Goal: Find specific page/section: Find specific page/section

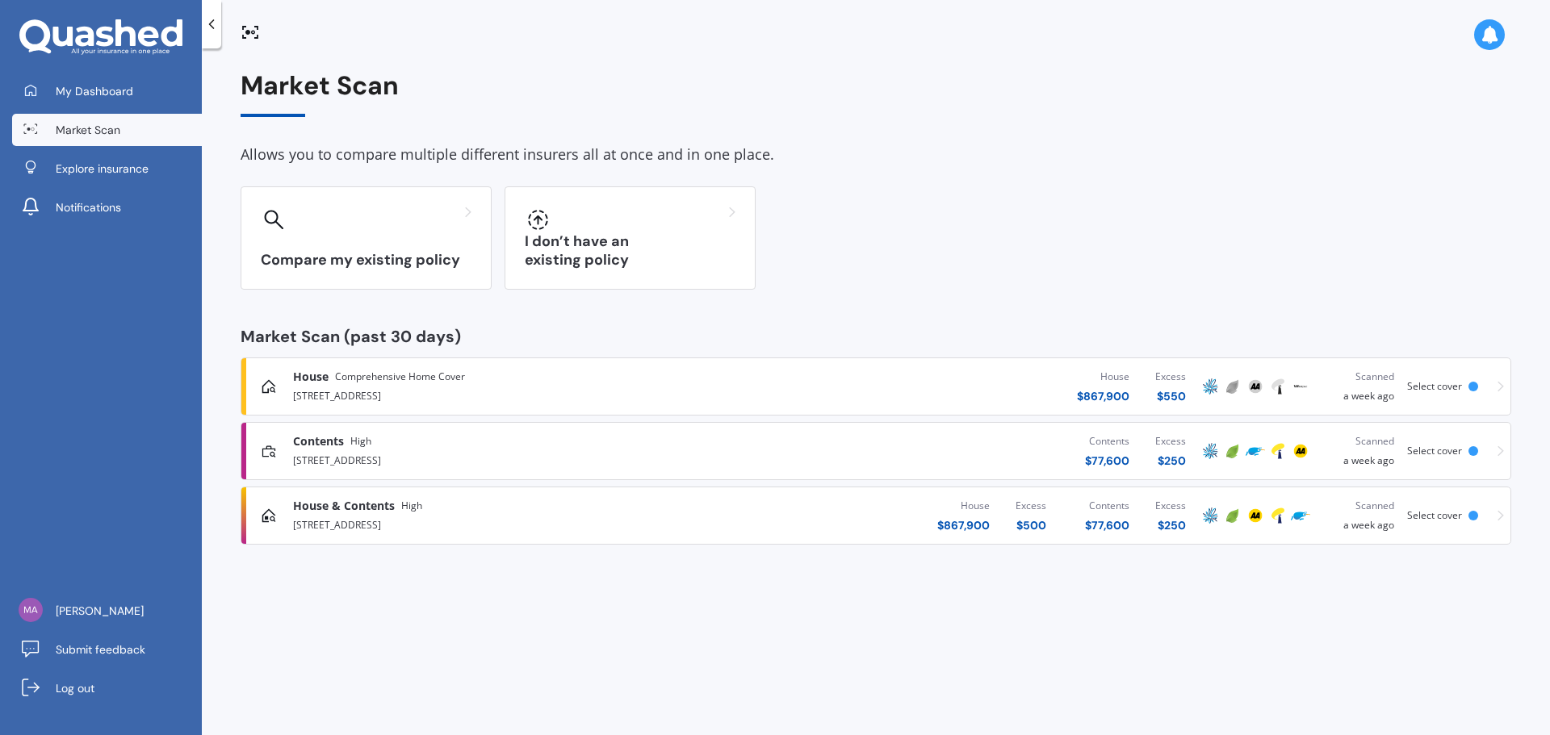
click at [356, 386] on div "[STREET_ADDRESS]" at bounding box center [511, 394] width 437 height 19
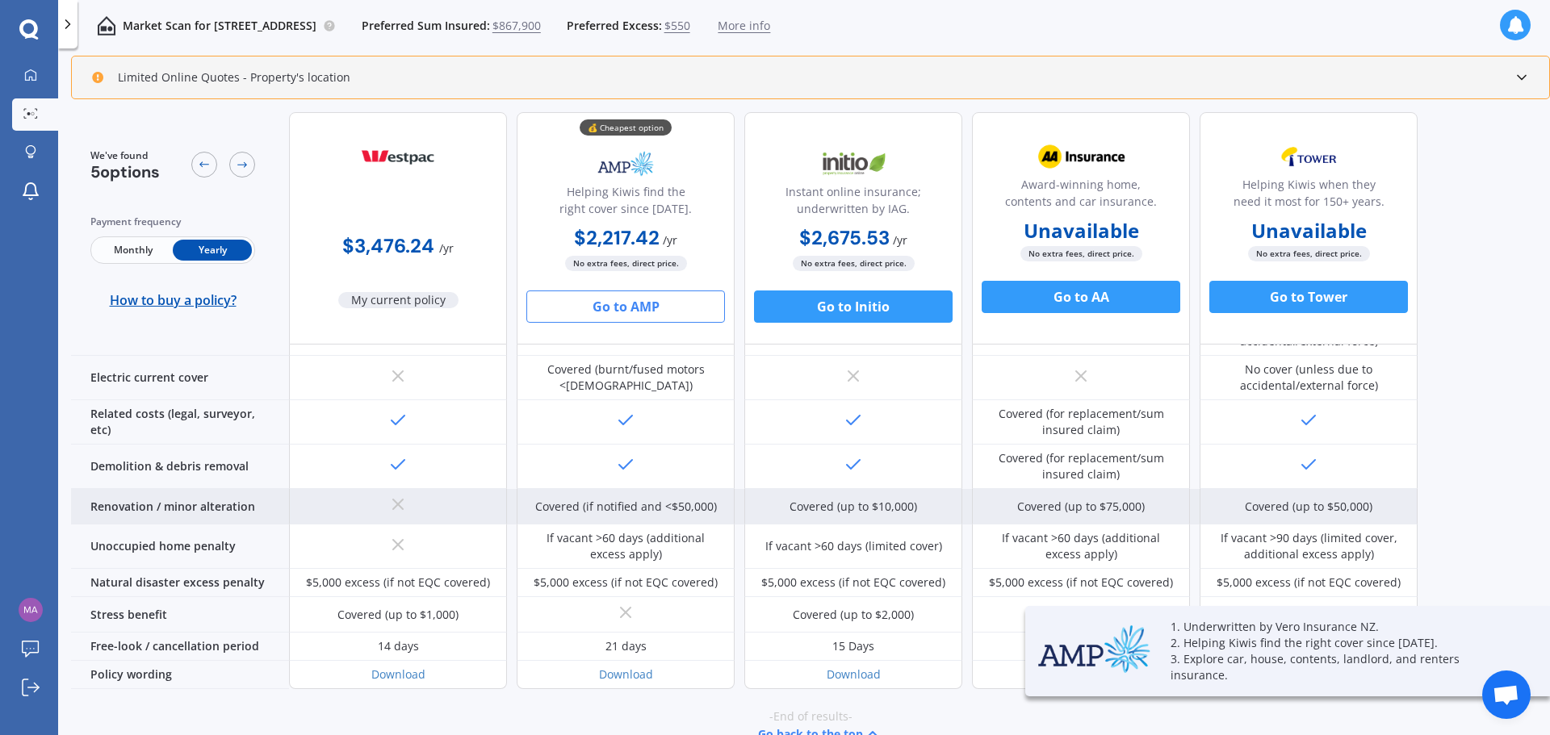
scroll to position [89, 0]
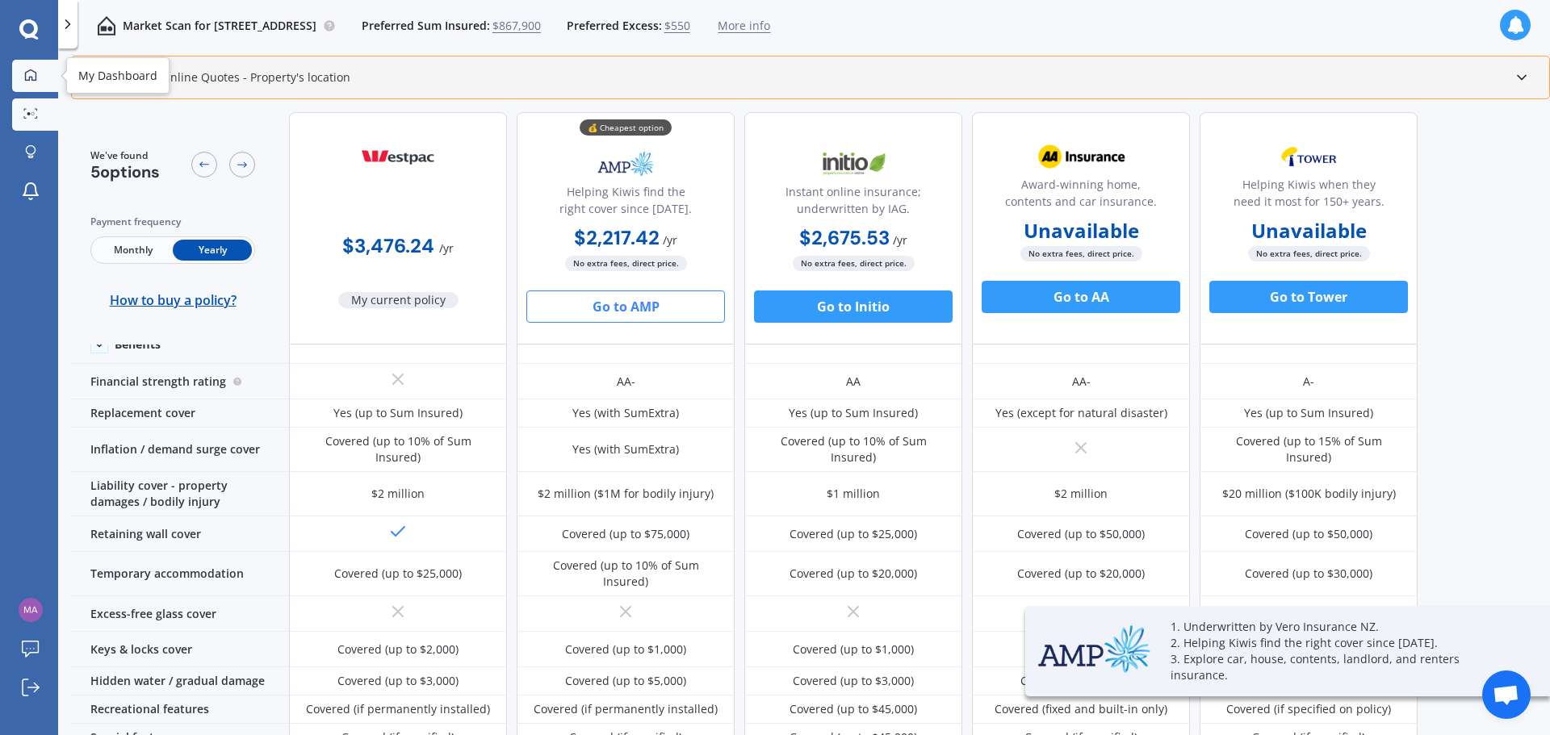
click at [31, 70] on icon at bounding box center [30, 75] width 13 height 13
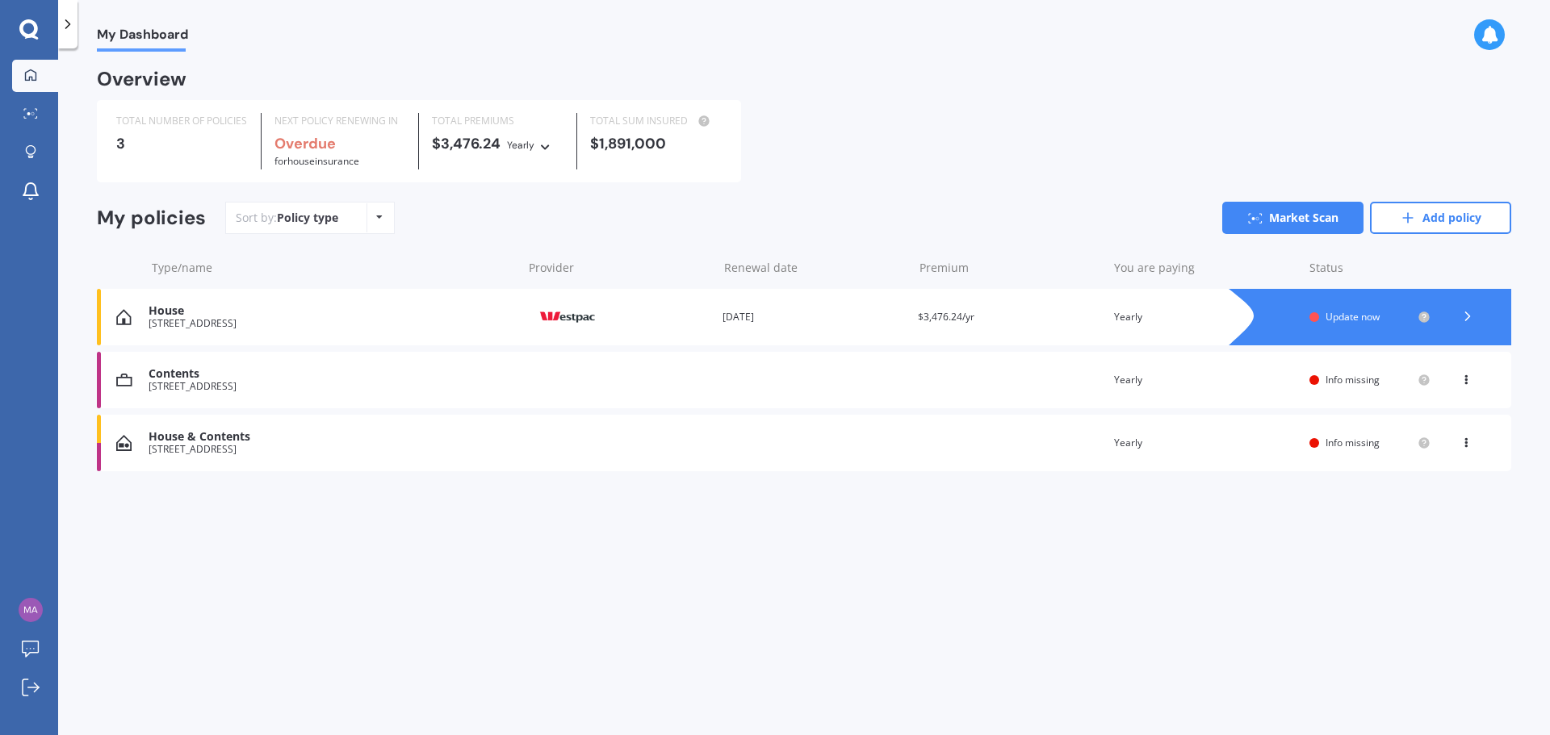
click at [377, 215] on icon at bounding box center [379, 217] width 6 height 10
click at [465, 554] on div "My Dashboard Overview TOTAL NUMBER OF POLICIES 3 NEXT POLICY RENEWING IN Overdu…" at bounding box center [803, 395] width 1491 height 687
